Goal: Navigation & Orientation: Find specific page/section

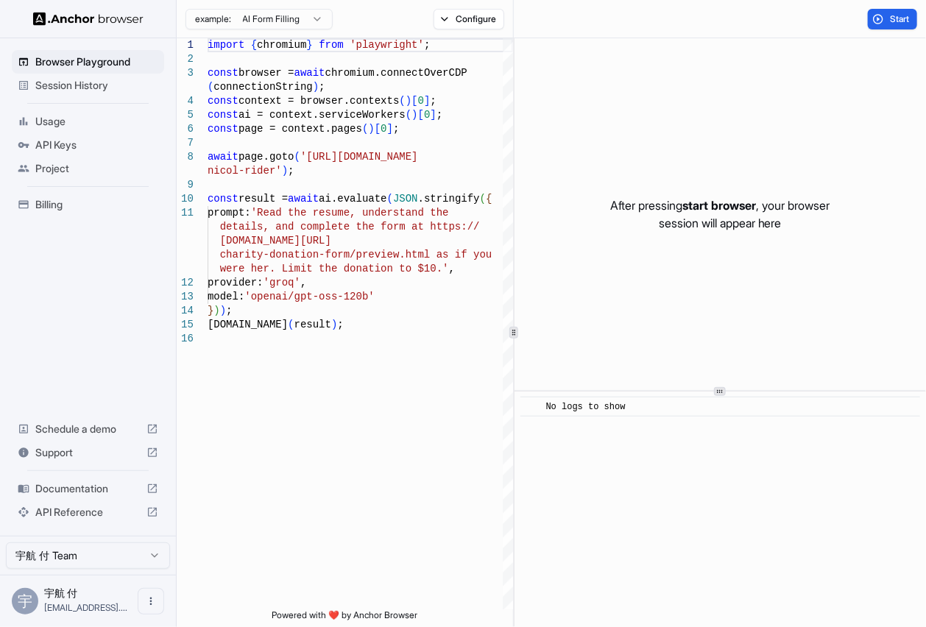
click at [100, 147] on span "API Keys" at bounding box center [96, 145] width 123 height 15
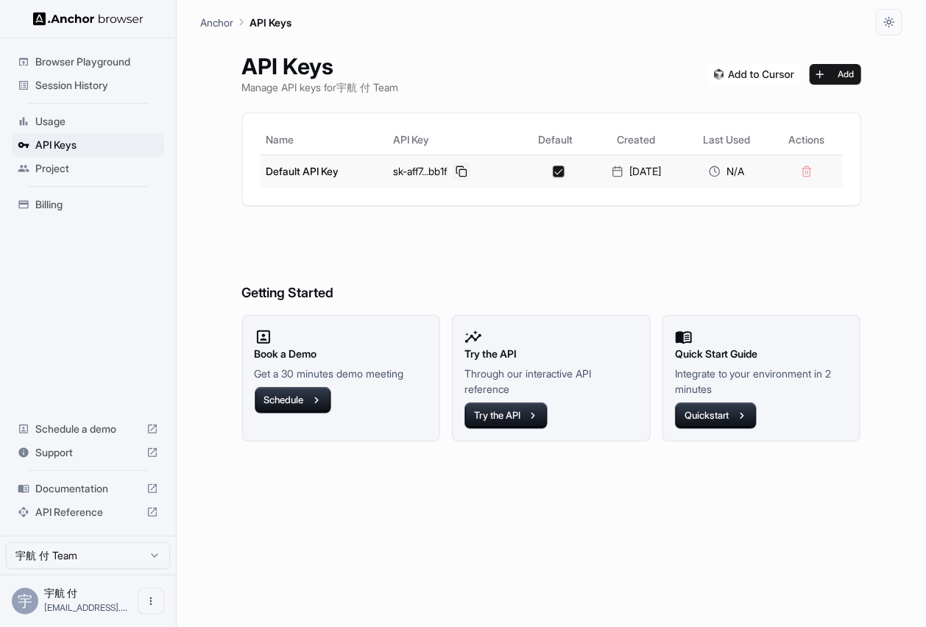
click at [458, 173] on button at bounding box center [462, 172] width 18 height 18
click at [91, 67] on span "Browser Playground" at bounding box center [96, 61] width 123 height 15
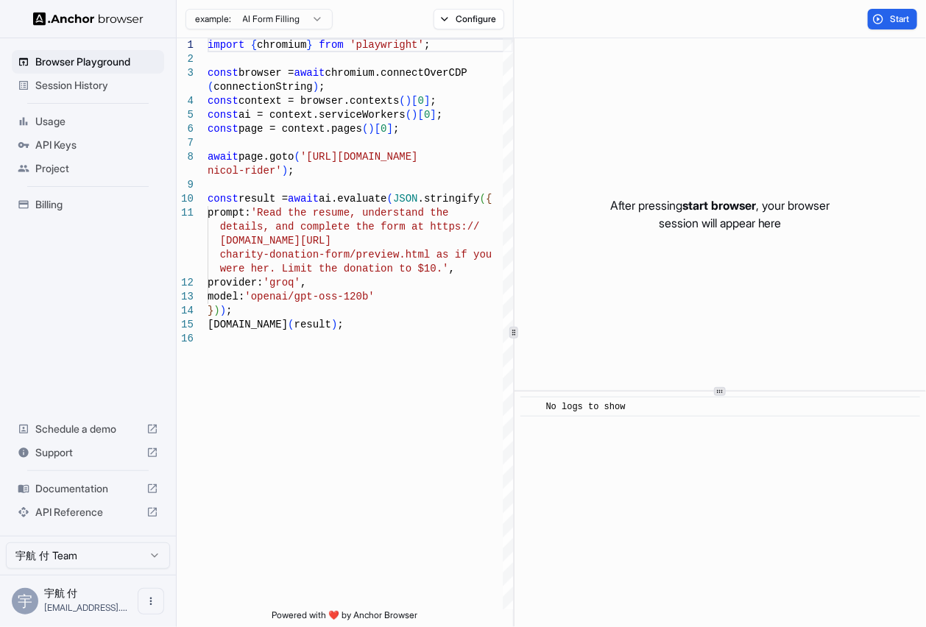
click at [104, 80] on span "Session History" at bounding box center [96, 85] width 123 height 15
